Goal: Ask a question

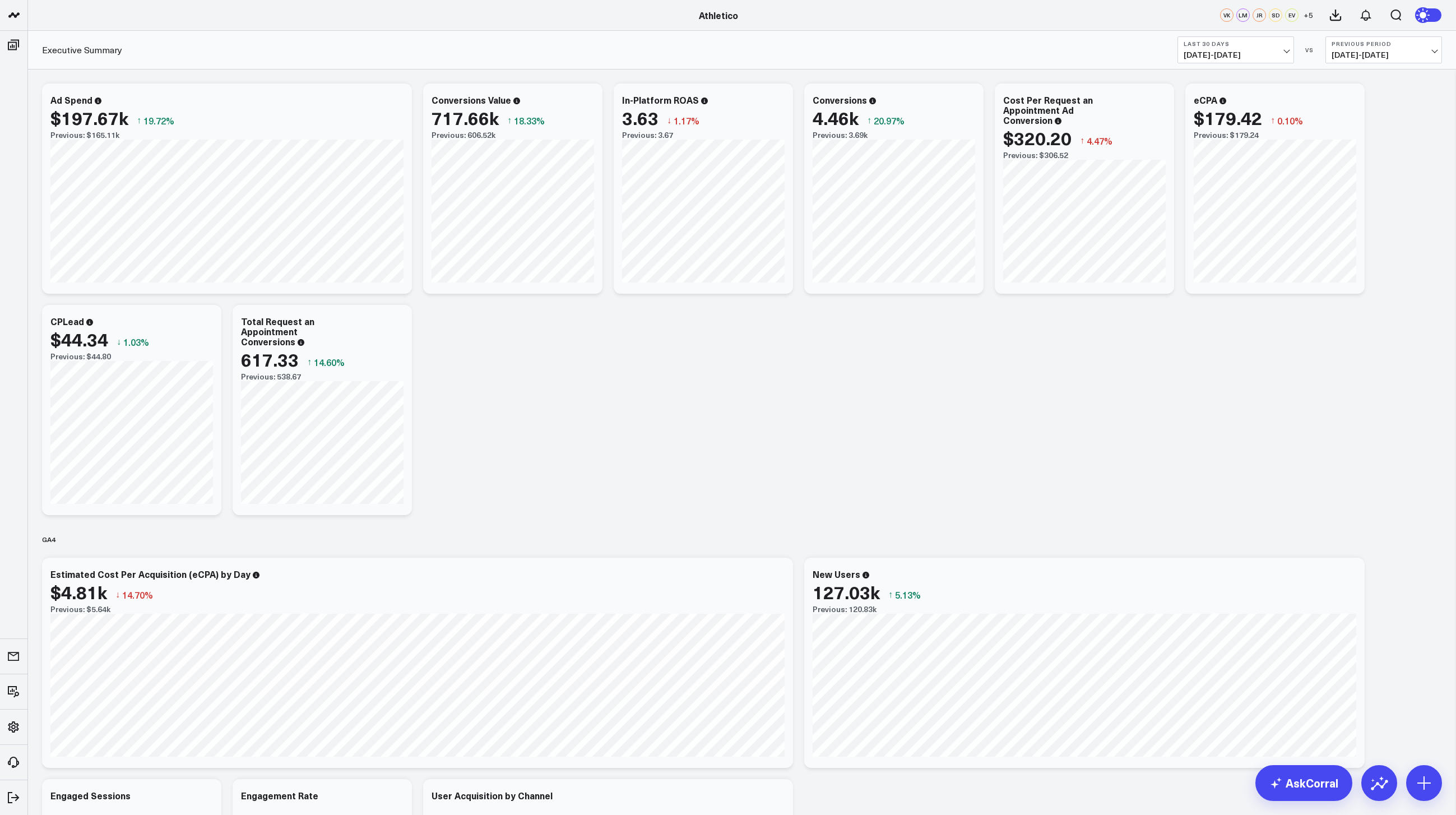
click at [1209, 52] on span "[DATE] - [DATE]" at bounding box center [1236, 55] width 104 height 9
click at [1210, 295] on link "MTD" at bounding box center [1236, 293] width 116 height 21
click at [489, 386] on div "Modify via AI Copy link to widget Ask support Remove Create linked copy Executi…" at bounding box center [742, 536] width 1411 height 916
click at [1241, 53] on span "[DATE] - [DATE]" at bounding box center [1236, 55] width 104 height 9
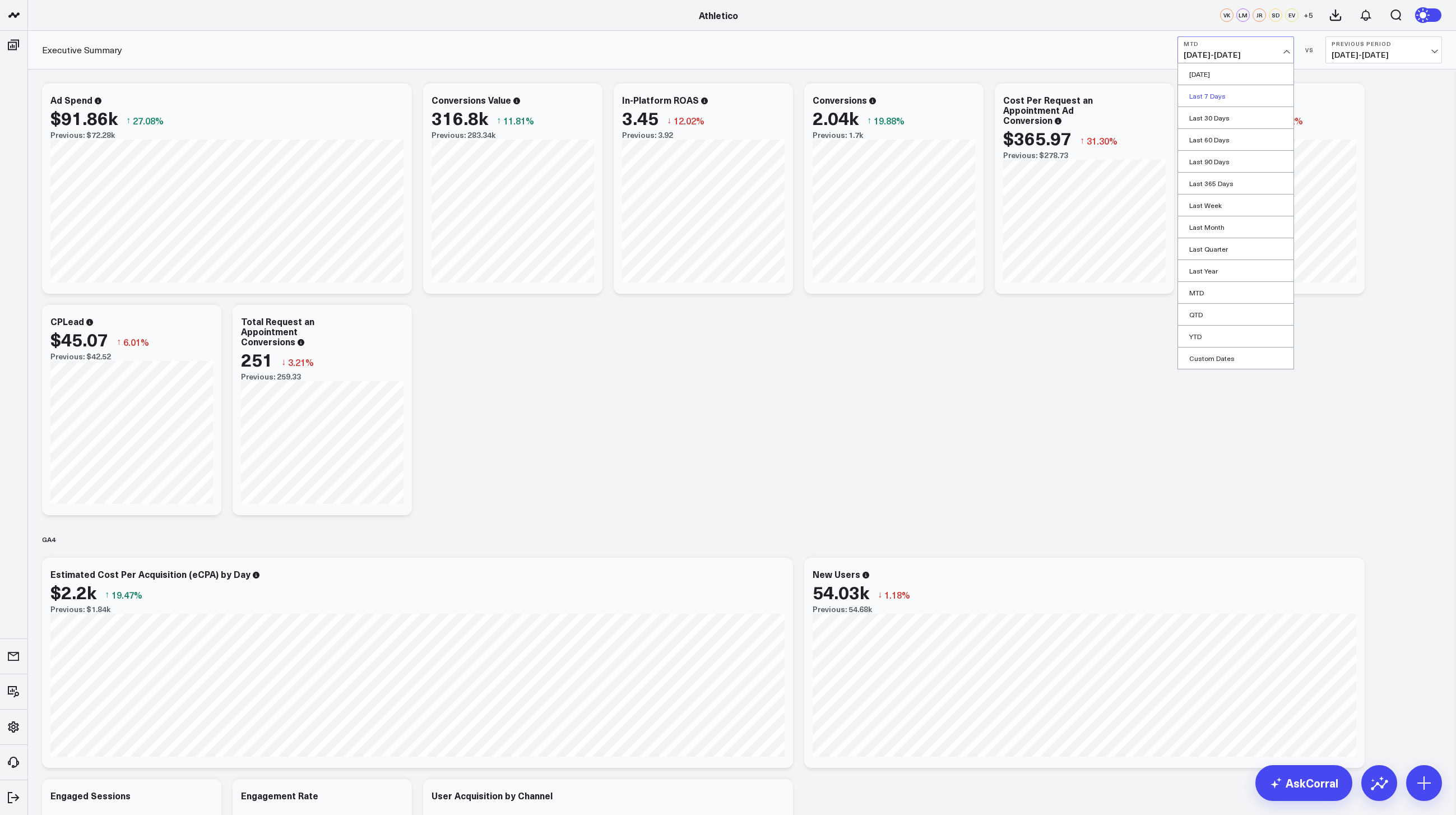
click at [1226, 96] on link "Last 7 Days" at bounding box center [1236, 96] width 116 height 21
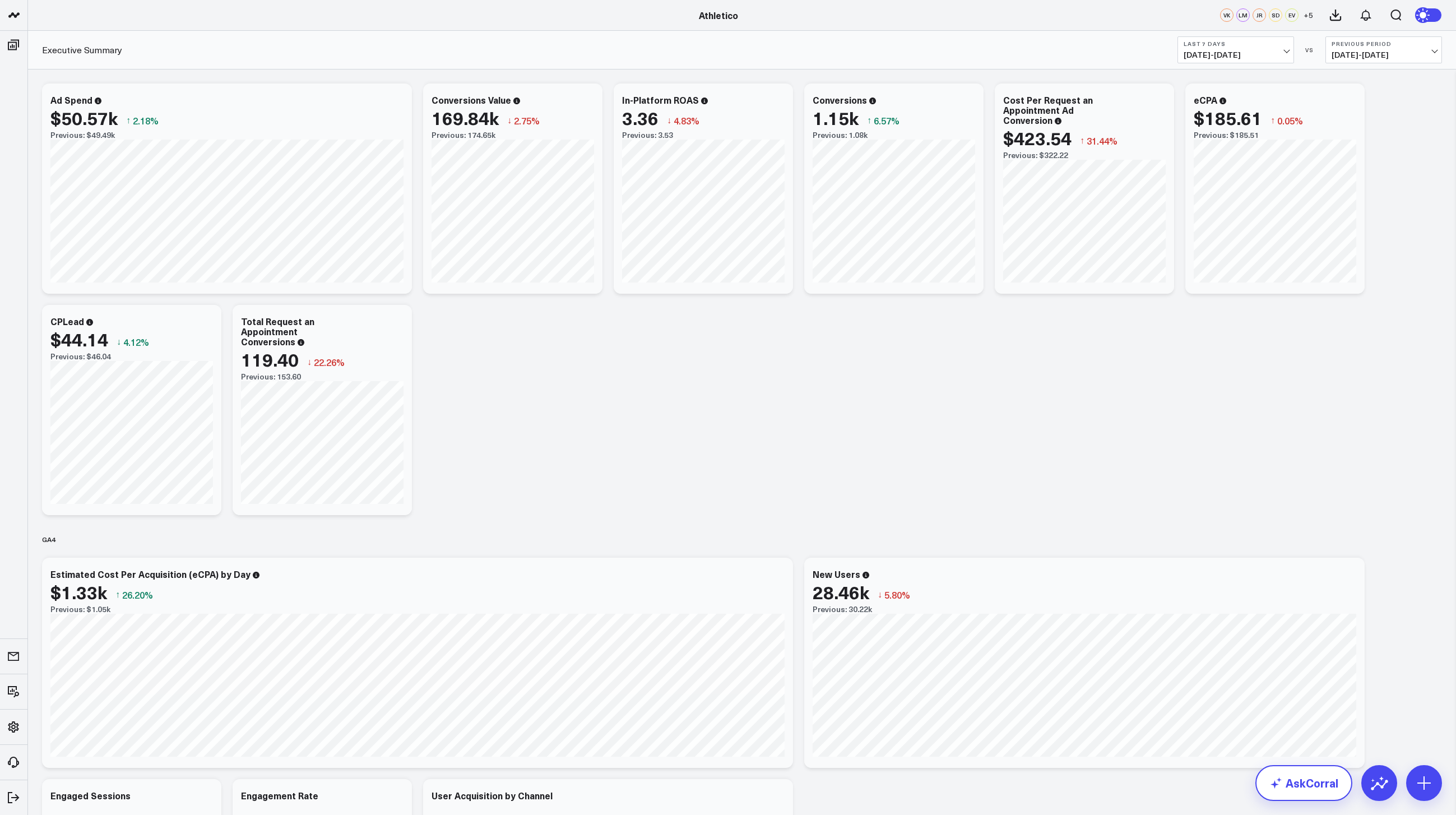
click at [1293, 800] on link "AskCorral" at bounding box center [1304, 782] width 97 height 36
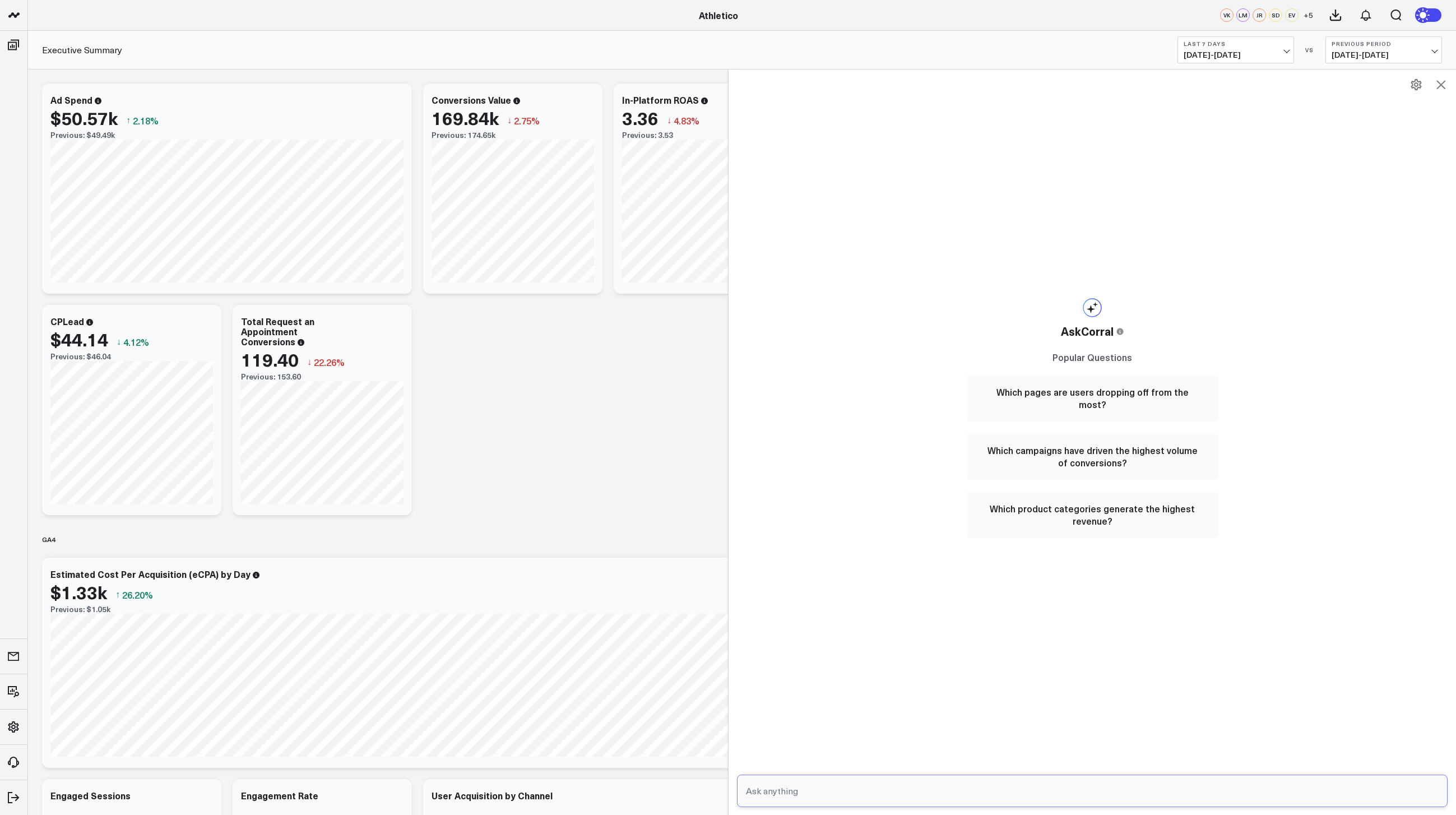
click at [869, 799] on input "text" at bounding box center [1082, 790] width 679 height 20
type input "what the incremetal impact of google spend on revenue?"
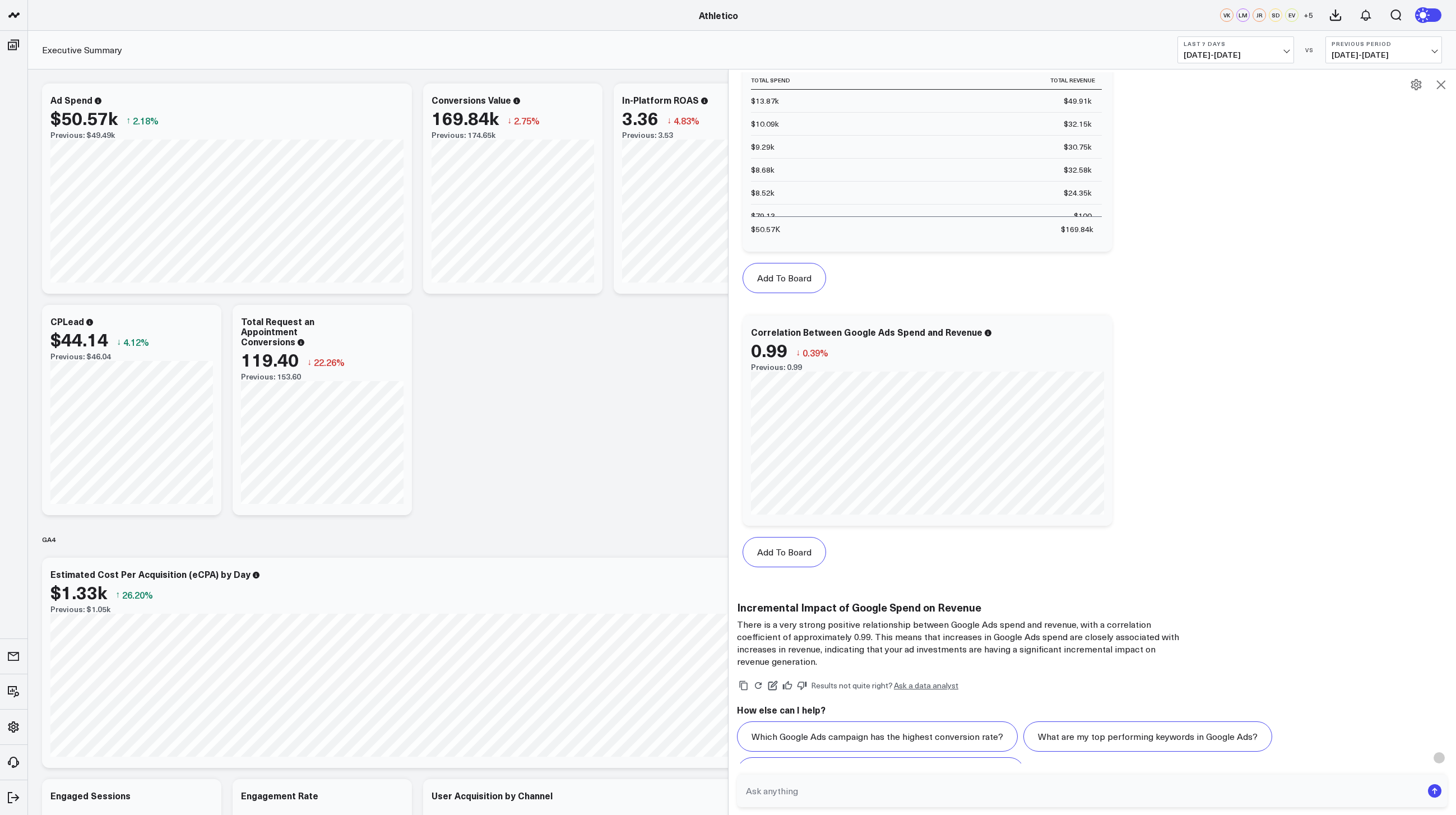
scroll to position [497, 0]
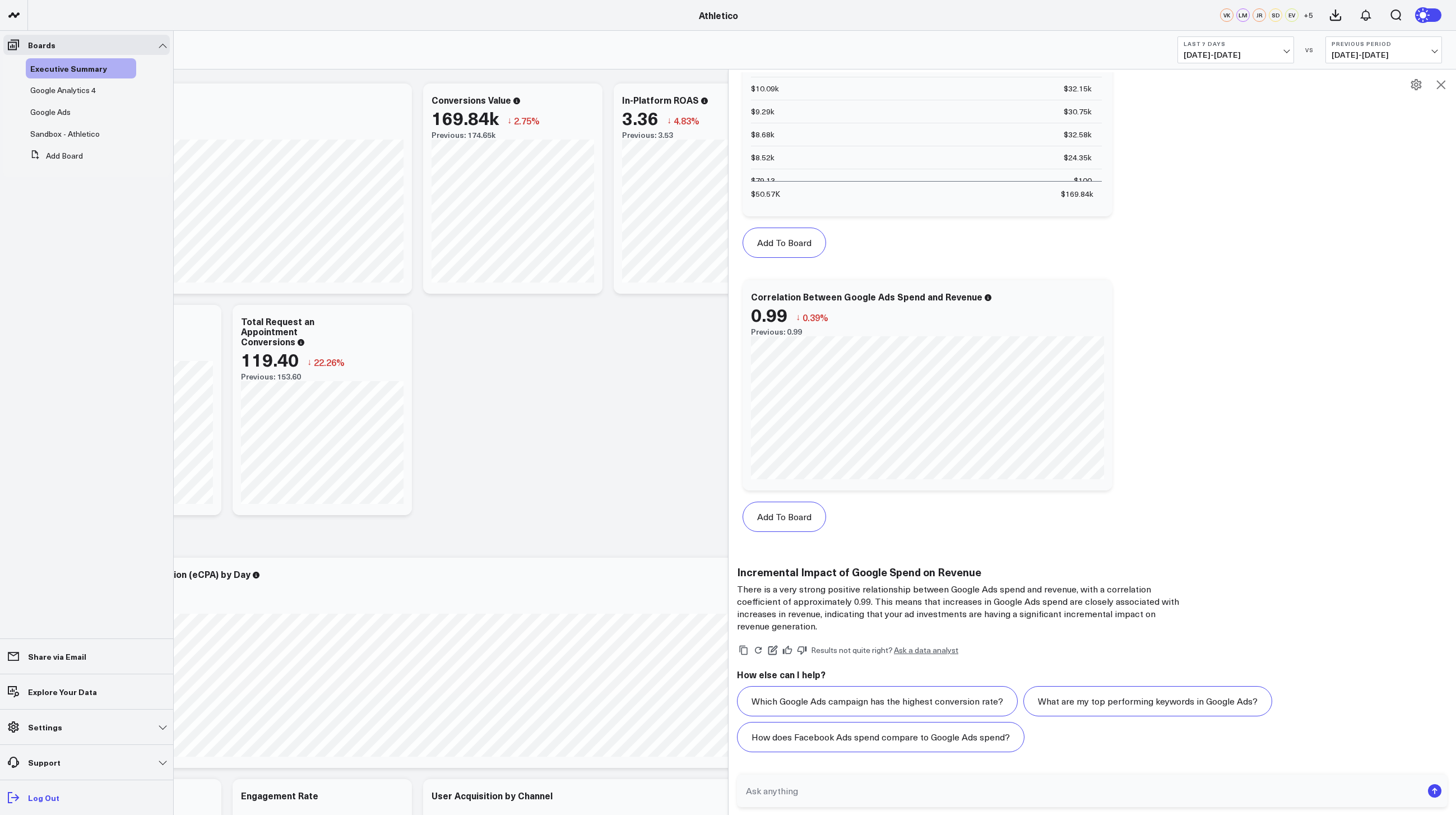
click at [22, 795] on span at bounding box center [13, 797] width 20 height 20
